Goal: Check status: Check status

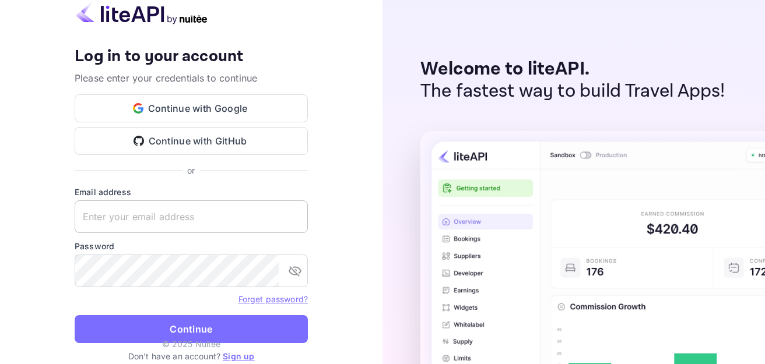
click at [180, 218] on input "text" at bounding box center [191, 217] width 233 height 33
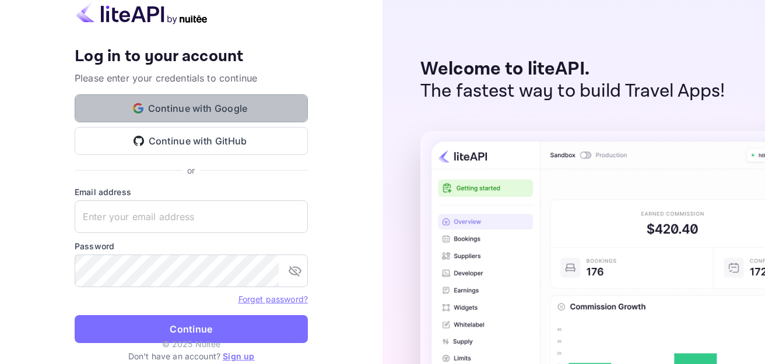
click at [231, 106] on button "Continue with Google" at bounding box center [191, 108] width 233 height 28
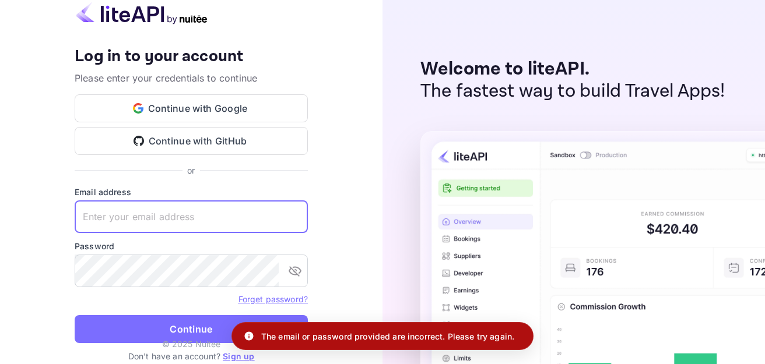
click at [171, 223] on input "text" at bounding box center [191, 217] width 233 height 33
click at [174, 219] on input "text" at bounding box center [191, 217] width 233 height 33
click at [214, 111] on button "Continue with Google" at bounding box center [191, 108] width 233 height 28
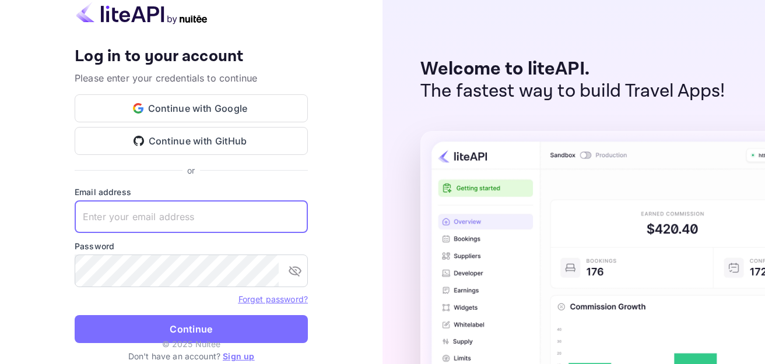
drag, startPoint x: 201, startPoint y: 232, endPoint x: 205, endPoint y: 227, distance: 6.2
click at [205, 227] on input "text" at bounding box center [191, 217] width 233 height 33
type input "[PERSON_NAME].b"
drag, startPoint x: 143, startPoint y: 206, endPoint x: 8, endPoint y: 198, distance: 135.5
click at [0, 195] on div "Your account has been created successfully, a confirmation link has been sent t…" at bounding box center [191, 182] width 383 height 364
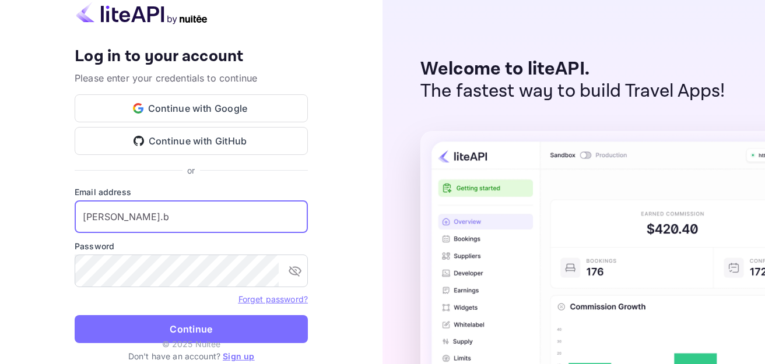
drag, startPoint x: 86, startPoint y: 211, endPoint x: 0, endPoint y: 199, distance: 86.5
click at [0, 199] on div "Your account has been created successfully, a confirmation link has been sent t…" at bounding box center [191, 182] width 383 height 364
paste input "[EMAIL_ADDRESS][DOMAIN_NAME]"
type input "[EMAIL_ADDRESS][DOMAIN_NAME]"
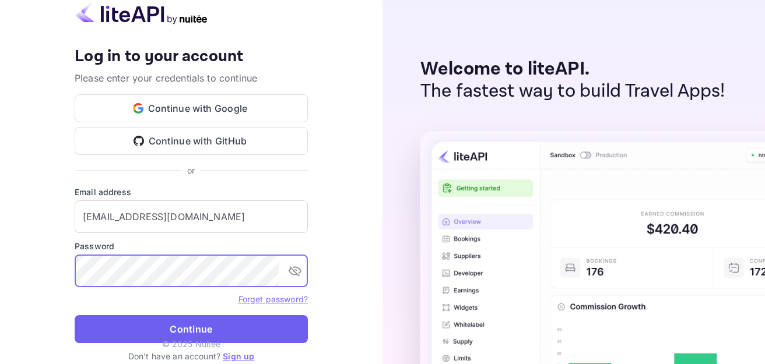
click at [141, 333] on button "Continue" at bounding box center [191, 329] width 233 height 28
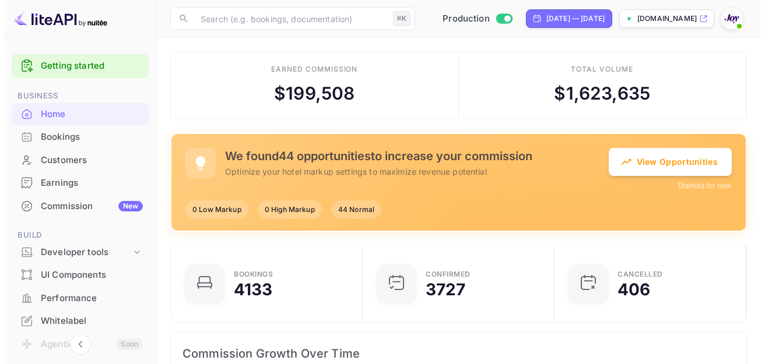
scroll to position [181, 176]
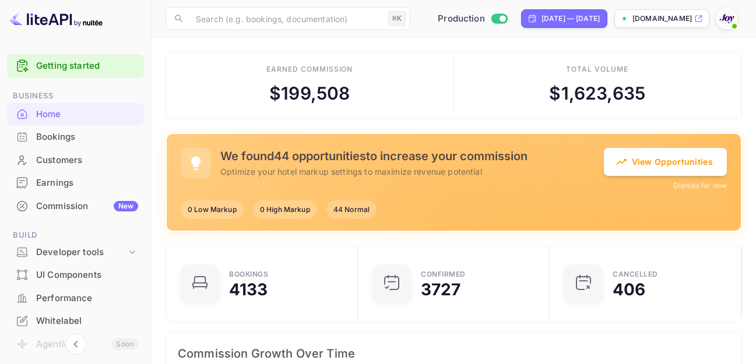
click at [89, 134] on div "Bookings" at bounding box center [87, 137] width 102 height 13
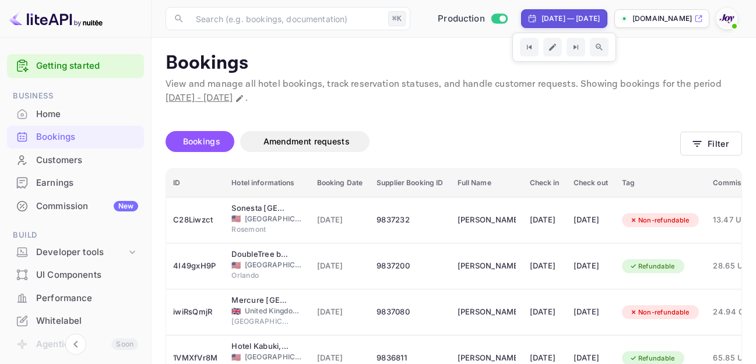
click at [542, 22] on div "[DATE] — [DATE]" at bounding box center [571, 18] width 58 height 10
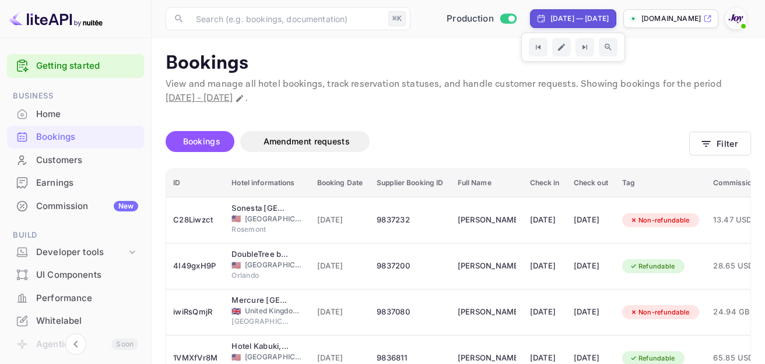
select select "8"
select select "2025"
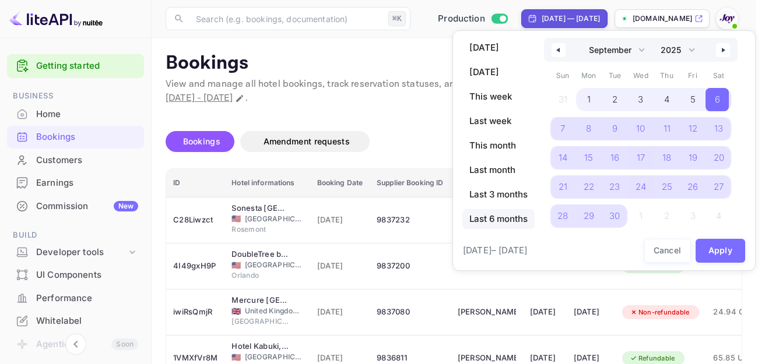
click at [493, 225] on span "Last 6 months" at bounding box center [498, 219] width 72 height 20
select select "3"
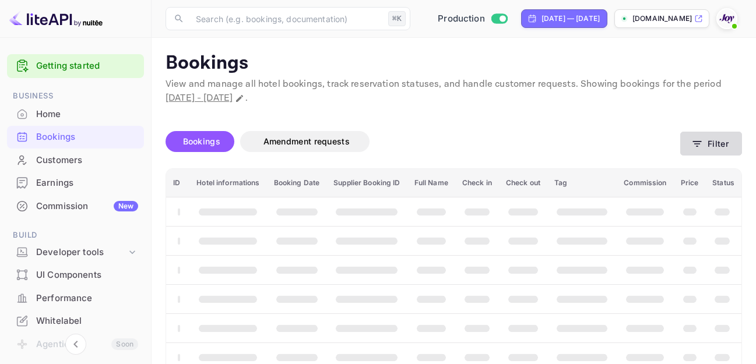
click at [695, 148] on icon "button" at bounding box center [698, 144] width 12 height 12
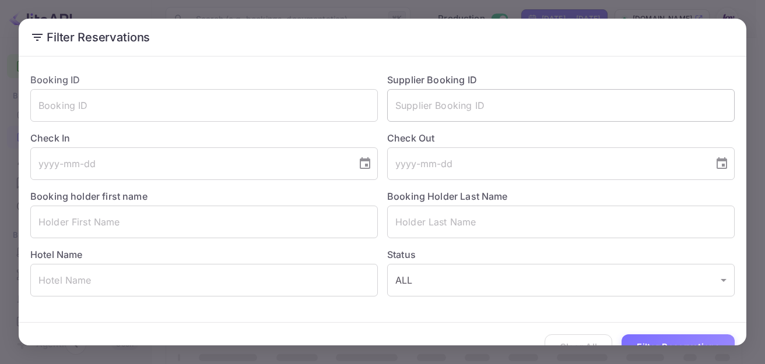
click at [423, 98] on input "text" at bounding box center [561, 105] width 348 height 33
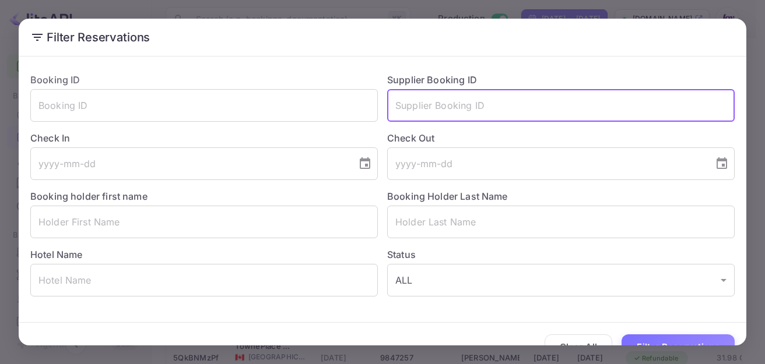
paste input "9777912"
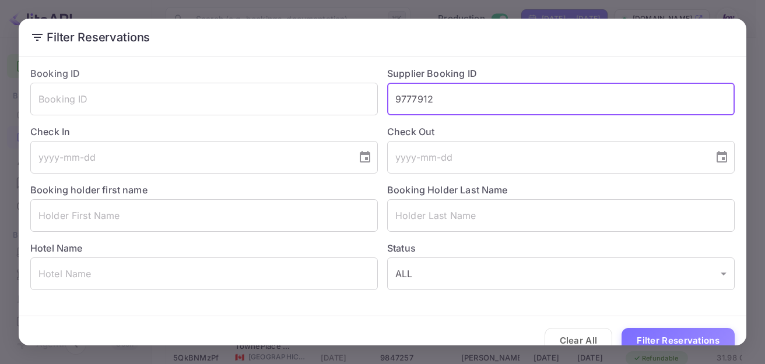
scroll to position [26, 0]
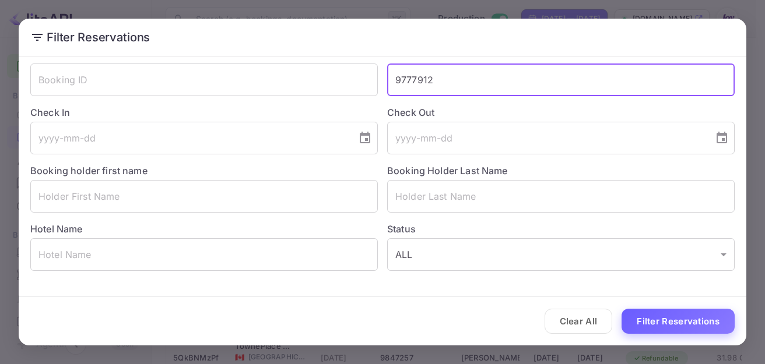
type input "9777912"
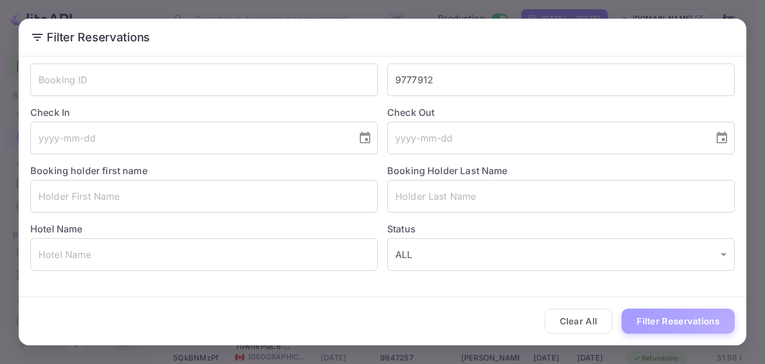
drag, startPoint x: 643, startPoint y: 317, endPoint x: 643, endPoint y: 307, distance: 10.5
click at [643, 317] on button "Filter Reservations" at bounding box center [678, 321] width 113 height 25
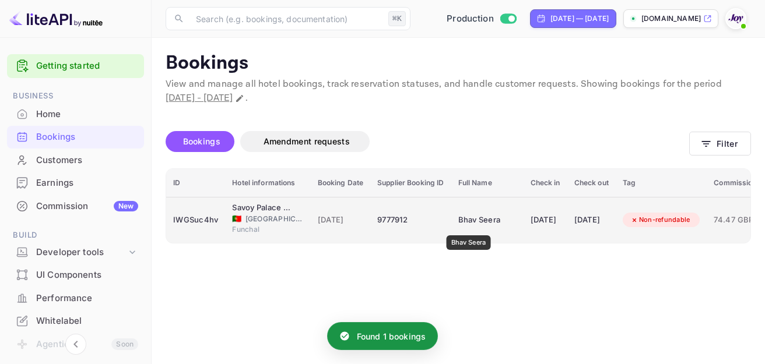
click at [469, 227] on div "Bhav Seera" at bounding box center [487, 220] width 58 height 19
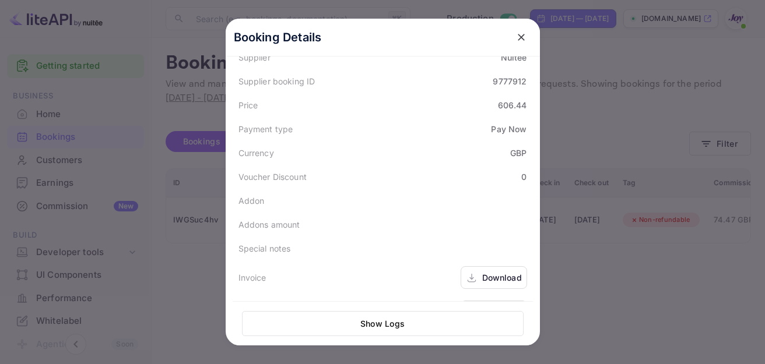
scroll to position [404, 0]
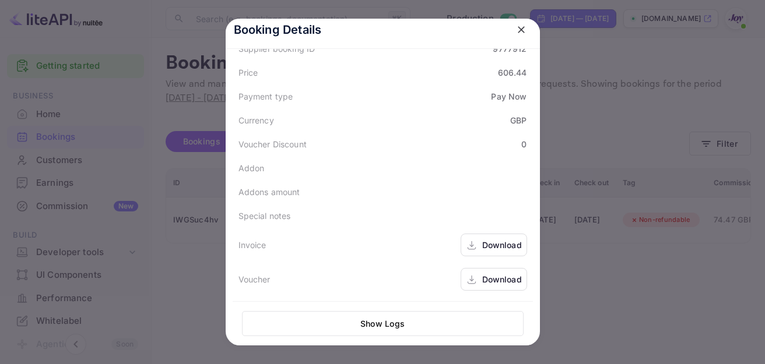
click at [608, 173] on div at bounding box center [382, 182] width 765 height 364
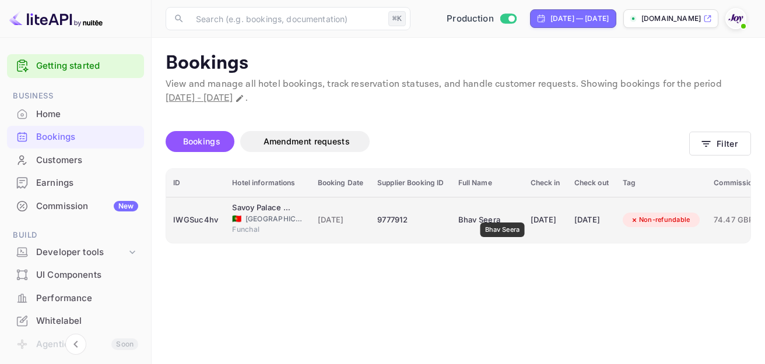
click at [503, 215] on div "Bhav Seera" at bounding box center [487, 220] width 58 height 19
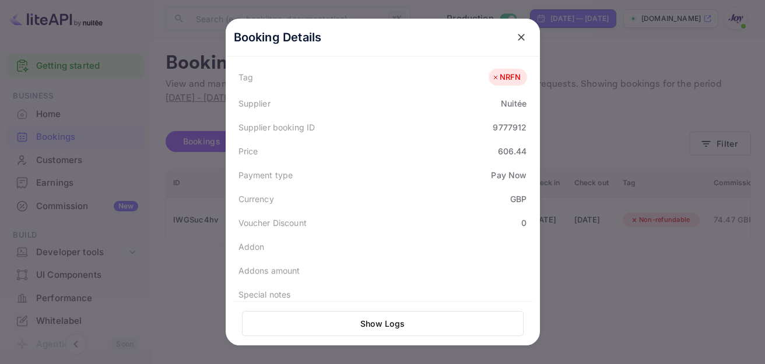
scroll to position [325, 0]
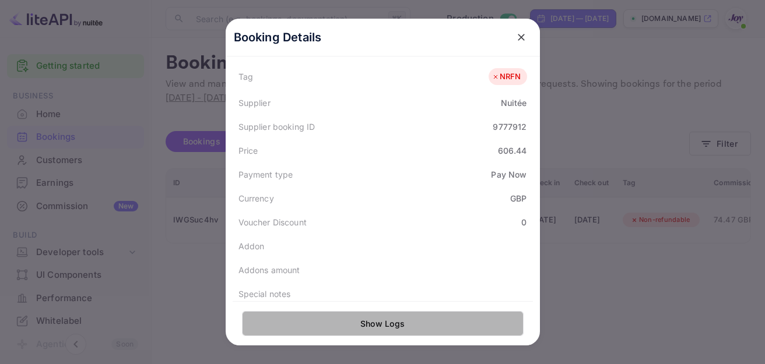
click at [403, 317] on button "Show Logs" at bounding box center [383, 323] width 282 height 25
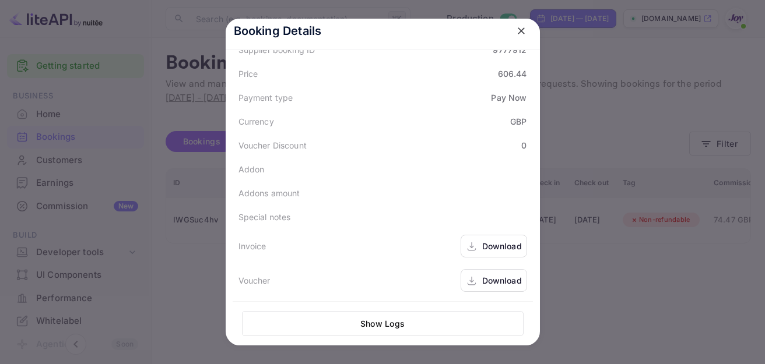
scroll to position [404, 0]
click at [500, 248] on div "Download" at bounding box center [502, 245] width 40 height 12
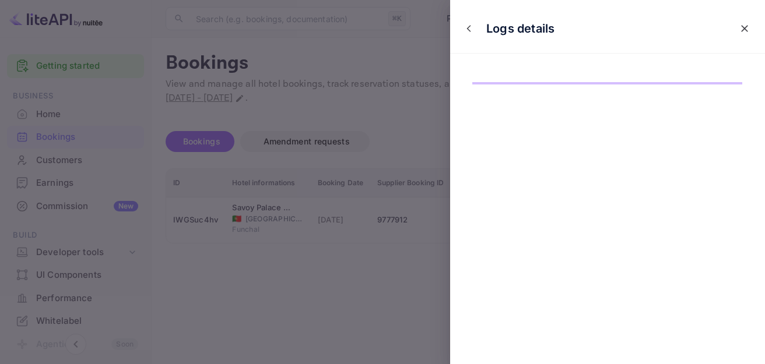
click at [467, 26] on icon "close" at bounding box center [469, 28] width 8 height 8
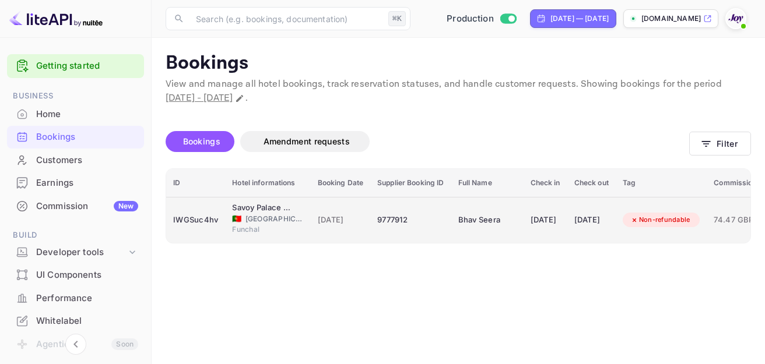
click at [462, 237] on td "Bhav Seera" at bounding box center [487, 220] width 72 height 46
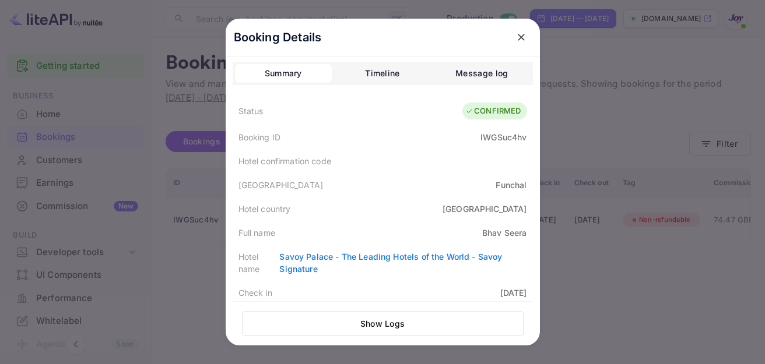
scroll to position [0, 0]
click at [377, 72] on div "Timeline" at bounding box center [382, 75] width 34 height 14
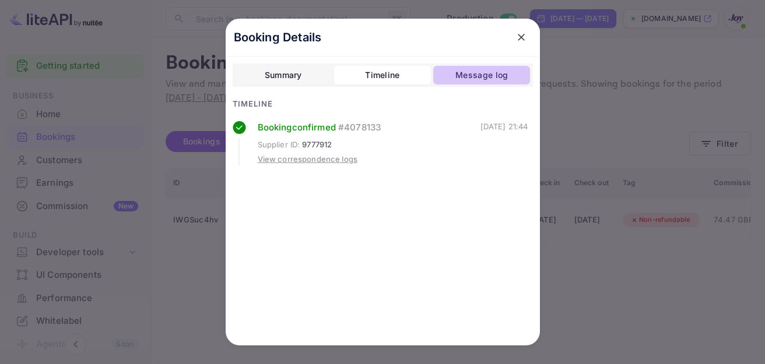
click at [487, 75] on div "Message log" at bounding box center [481, 75] width 52 height 14
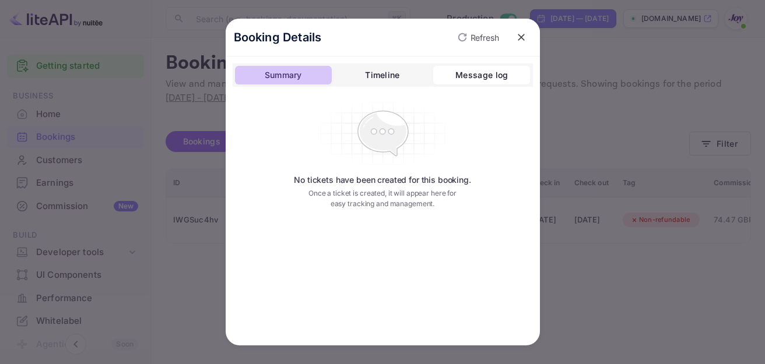
click at [295, 71] on div "Summary" at bounding box center [283, 75] width 37 height 14
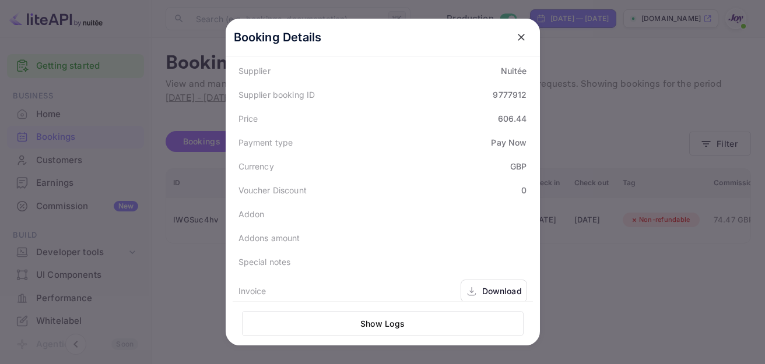
scroll to position [297, 0]
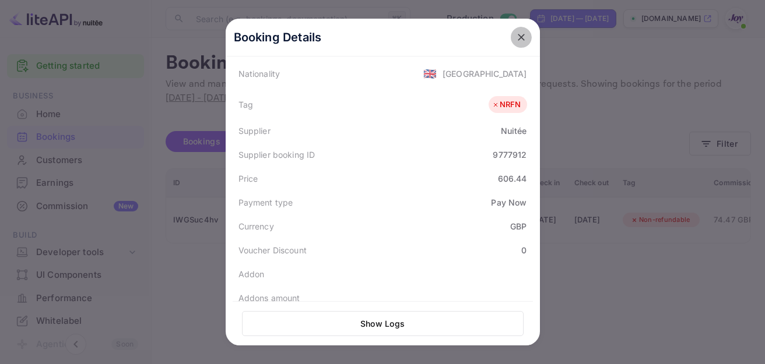
click at [519, 40] on icon "close" at bounding box center [522, 37] width 12 height 12
